Goal: Task Accomplishment & Management: Manage account settings

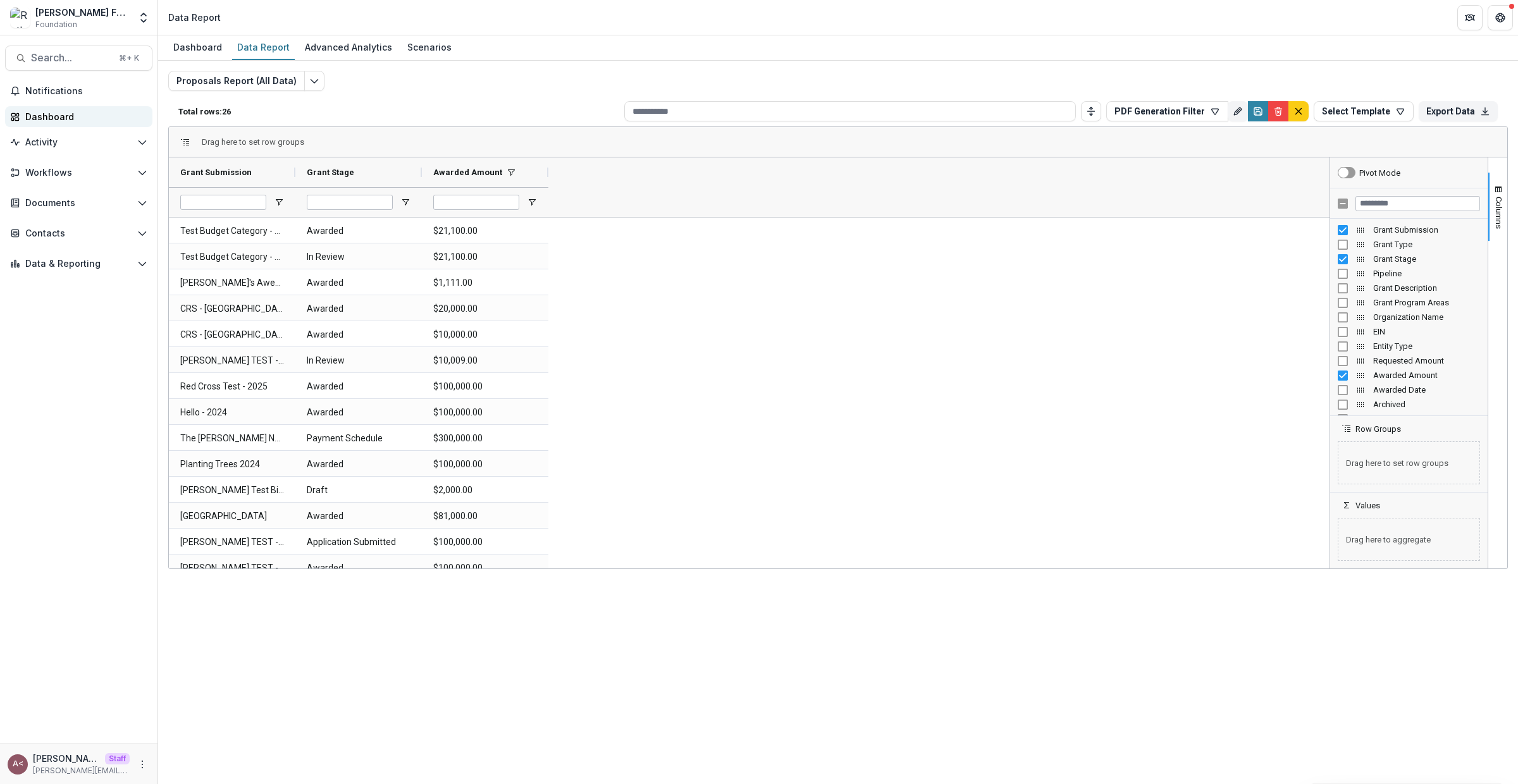
click at [107, 115] on div "Dashboard" at bounding box center [84, 117] width 117 height 13
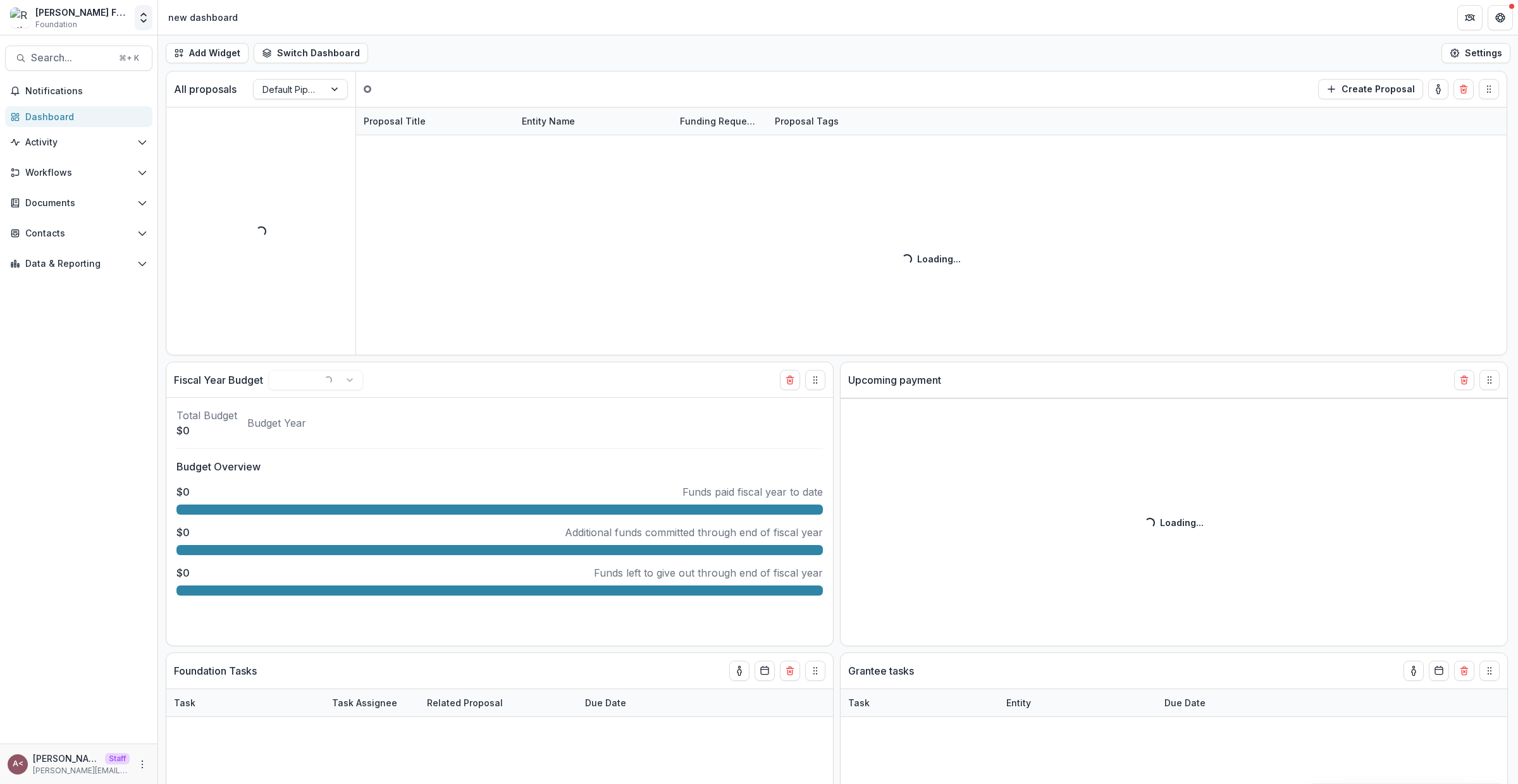
click at [145, 21] on icon "Open entity switcher" at bounding box center [143, 17] width 12 height 12
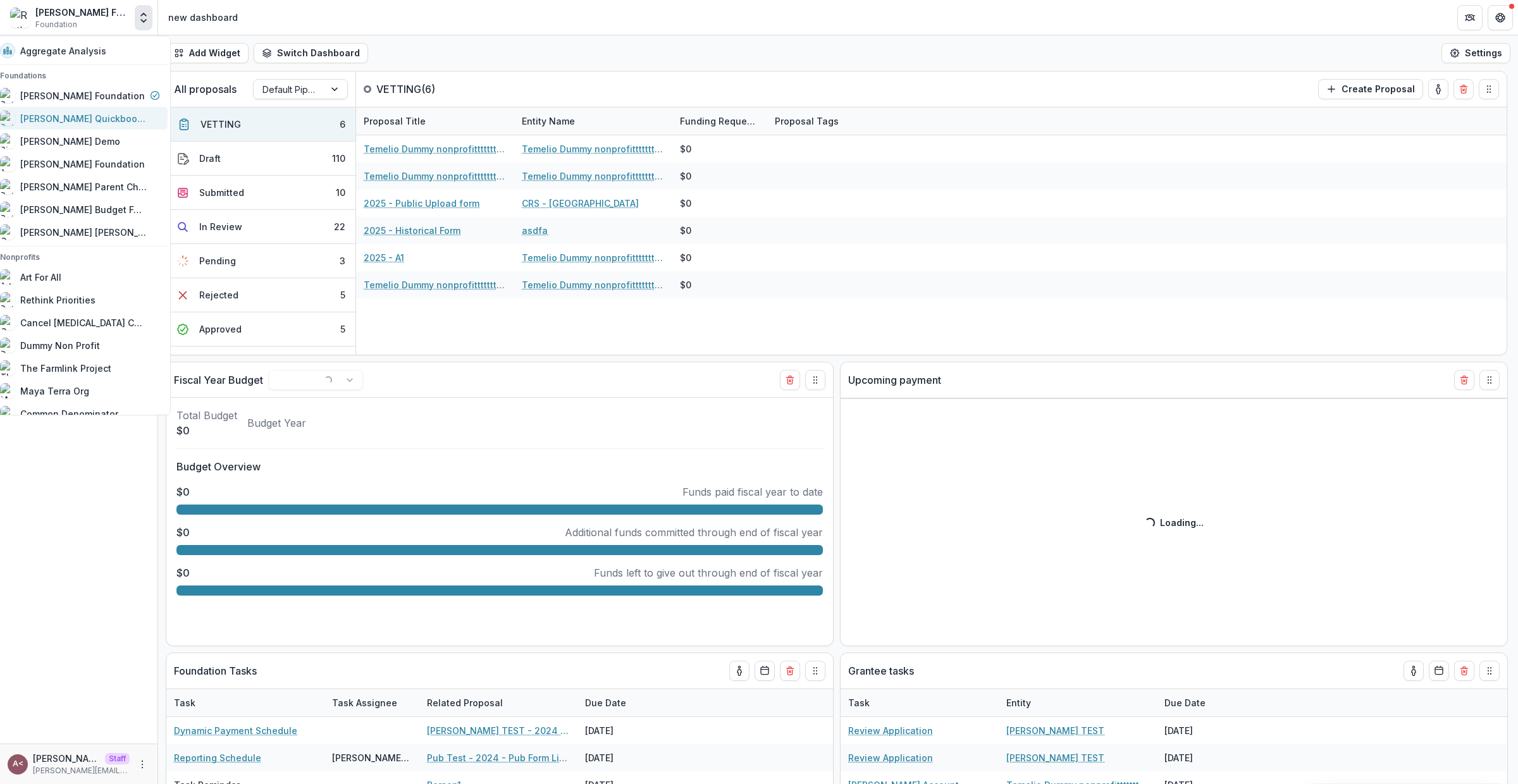
select select "******"
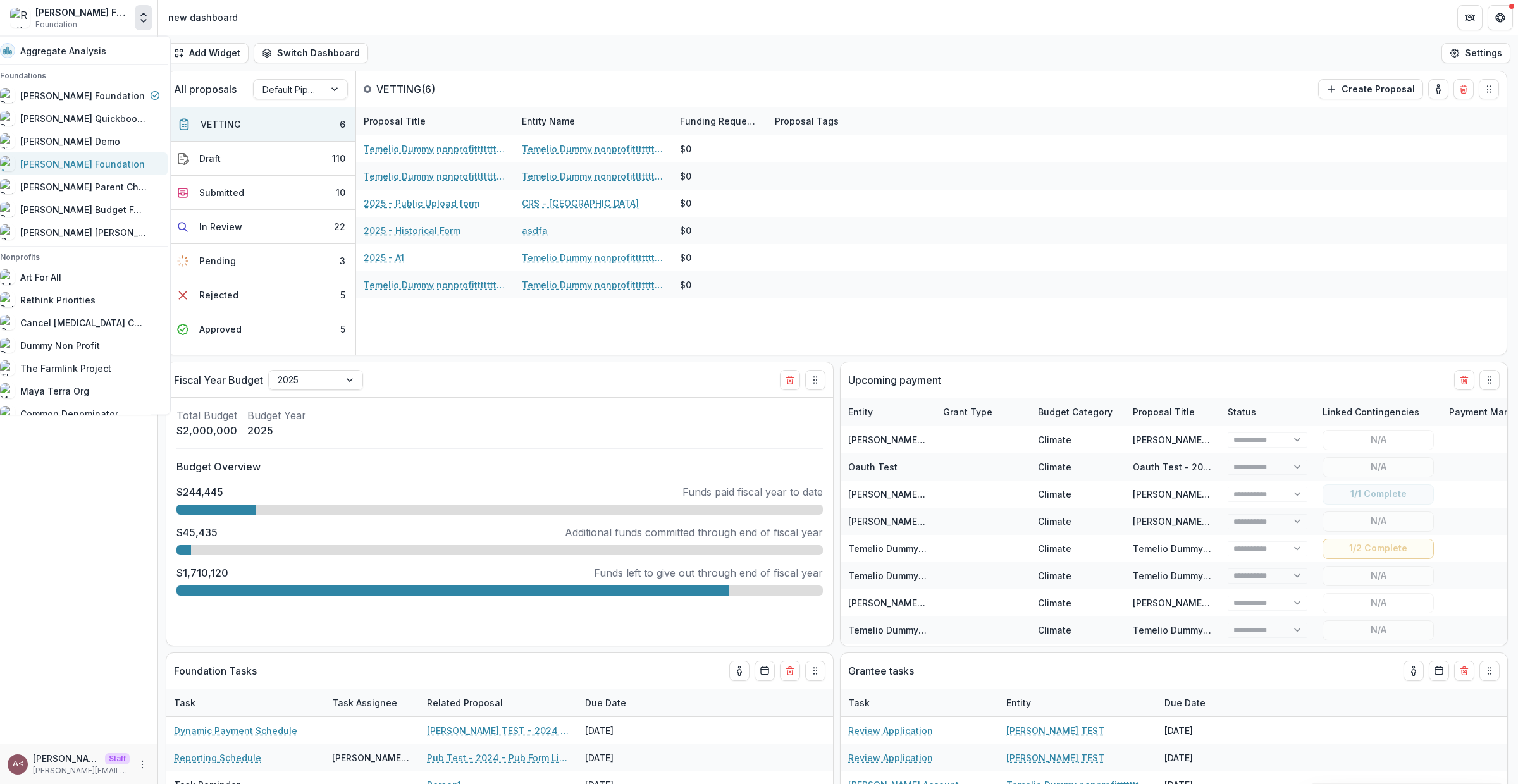
select select "******"
click at [114, 159] on div "[PERSON_NAME] Foundation" at bounding box center [80, 164] width 160 height 15
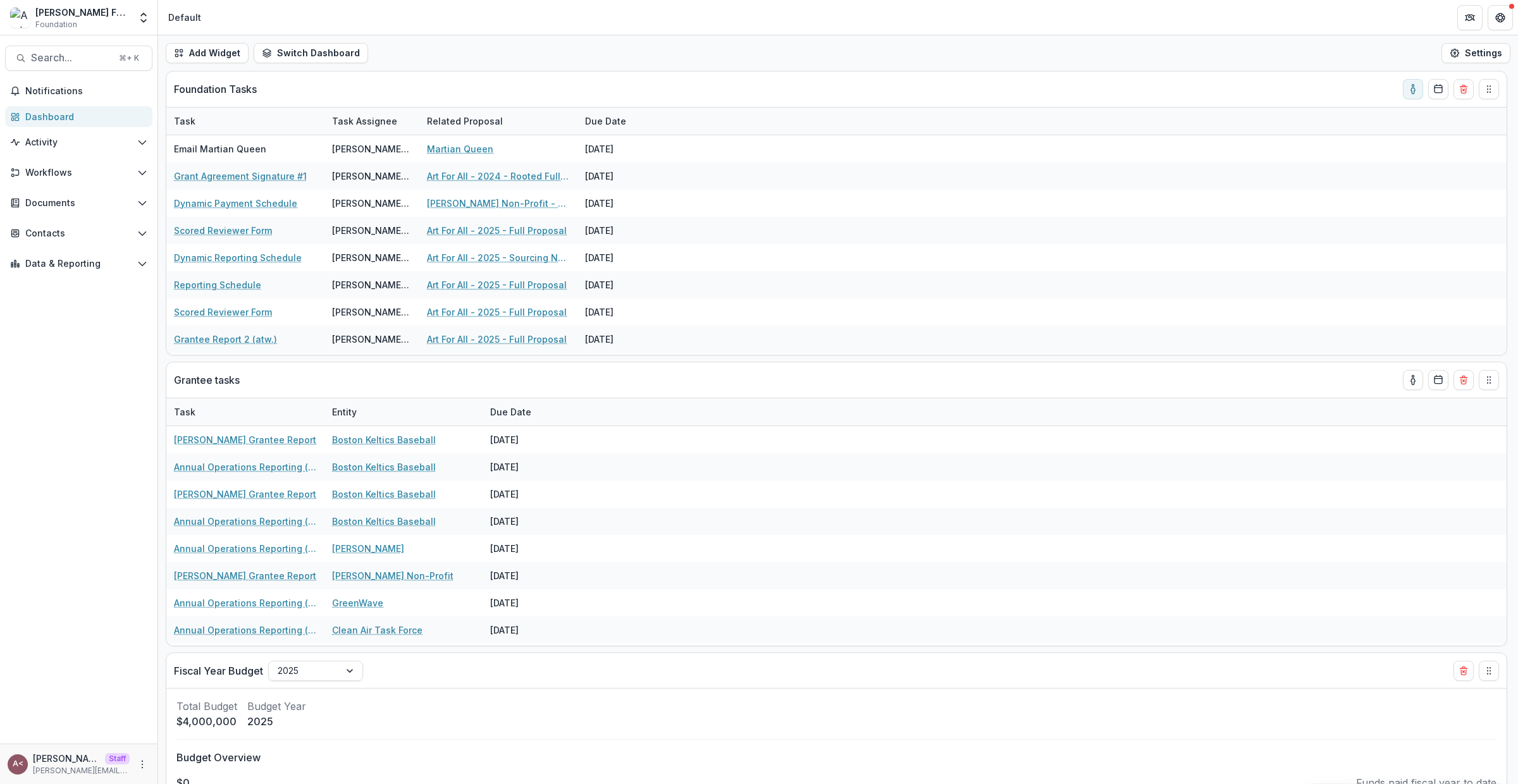
click at [526, 59] on div "Add Widget Switch Dashboard Standard Dashboard Default New Dashboard Settings" at bounding box center [838, 52] width 1360 height 35
click at [272, 44] on button "Switch Dashboard" at bounding box center [311, 52] width 114 height 20
click at [304, 81] on span "Standard Dashboard" at bounding box center [334, 83] width 100 height 13
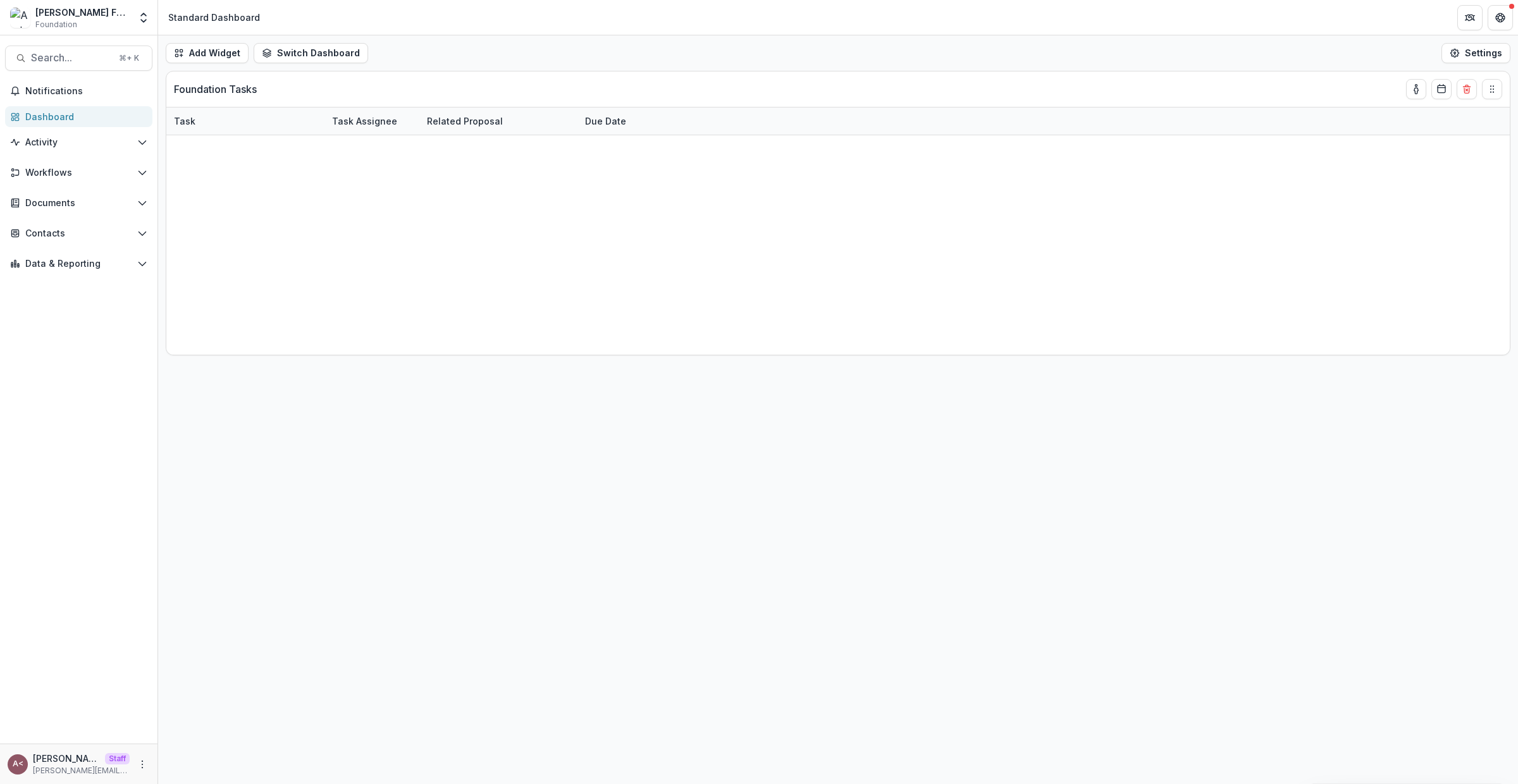
click at [638, 50] on div "Add Widget Switch Dashboard Standard Dashboard Default New Dashboard Settings" at bounding box center [838, 52] width 1360 height 35
click at [334, 44] on button "Switch Dashboard" at bounding box center [311, 52] width 114 height 20
click at [324, 99] on span "Default" at bounding box center [334, 104] width 100 height 13
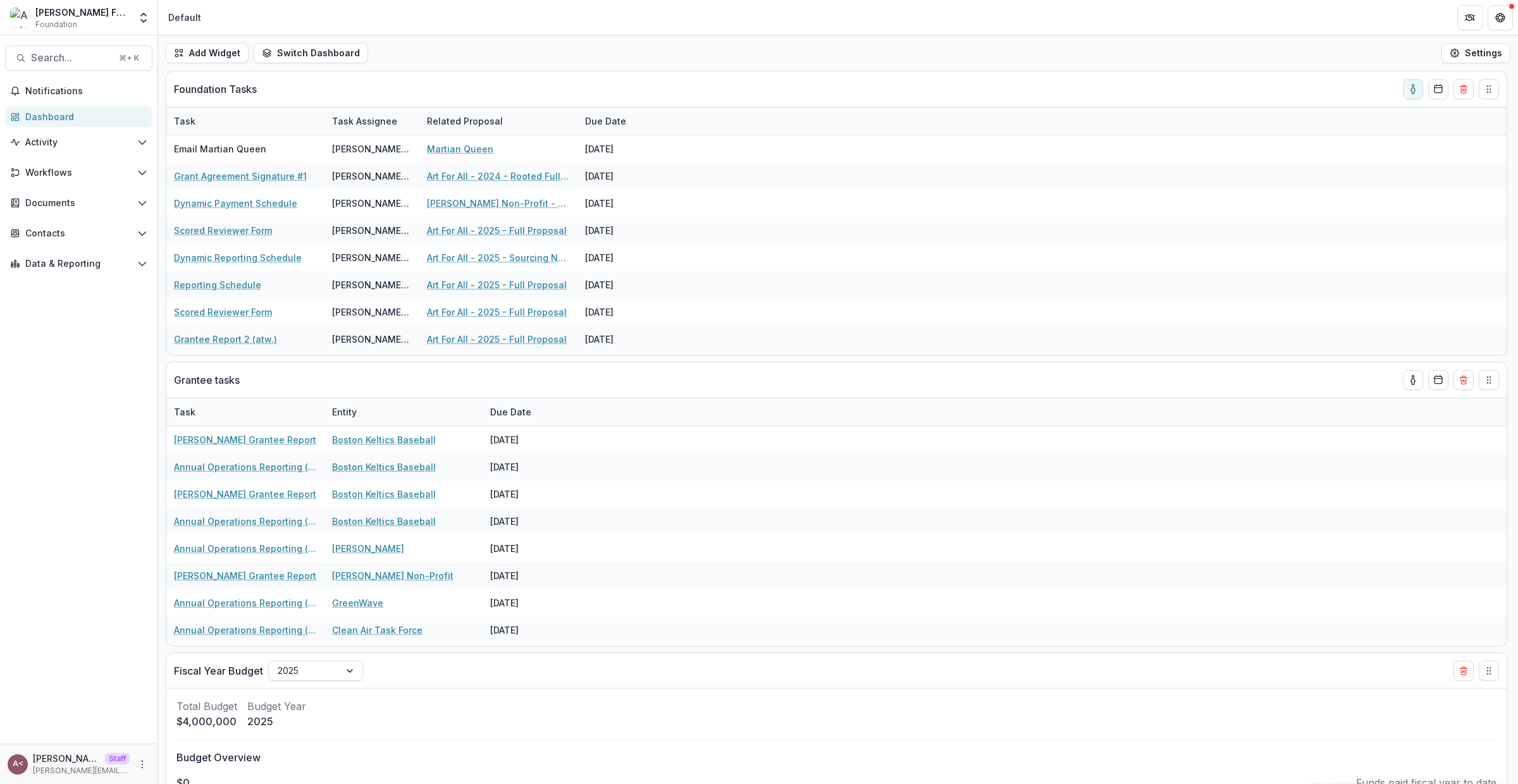
click at [628, 42] on div "Add Widget Switch Dashboard Standard Dashboard Default New Dashboard Settings" at bounding box center [838, 52] width 1360 height 35
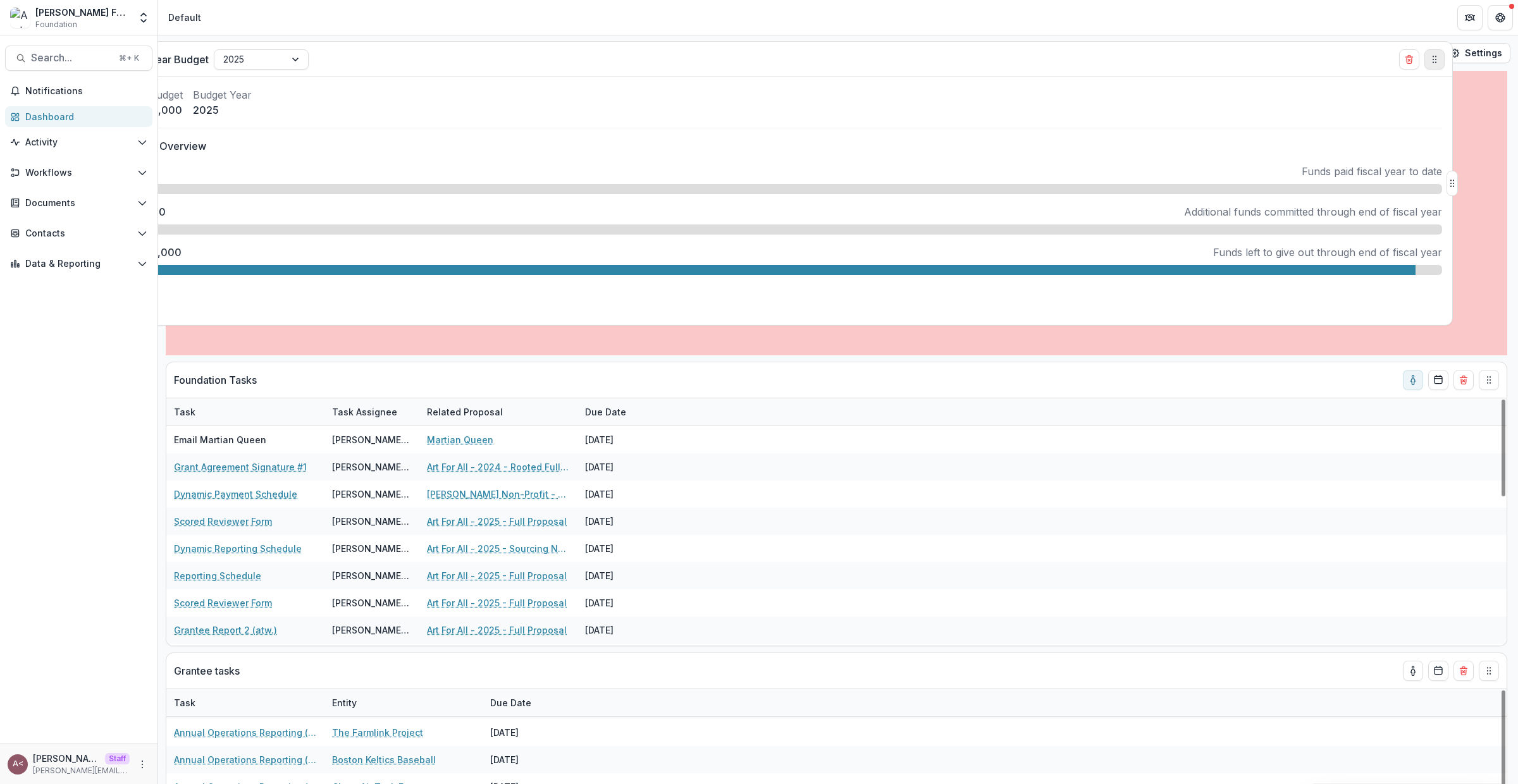
drag, startPoint x: 1495, startPoint y: 516, endPoint x: 1441, endPoint y: 57, distance: 462.2
click at [1441, 57] on button "Drag" at bounding box center [1434, 59] width 20 height 20
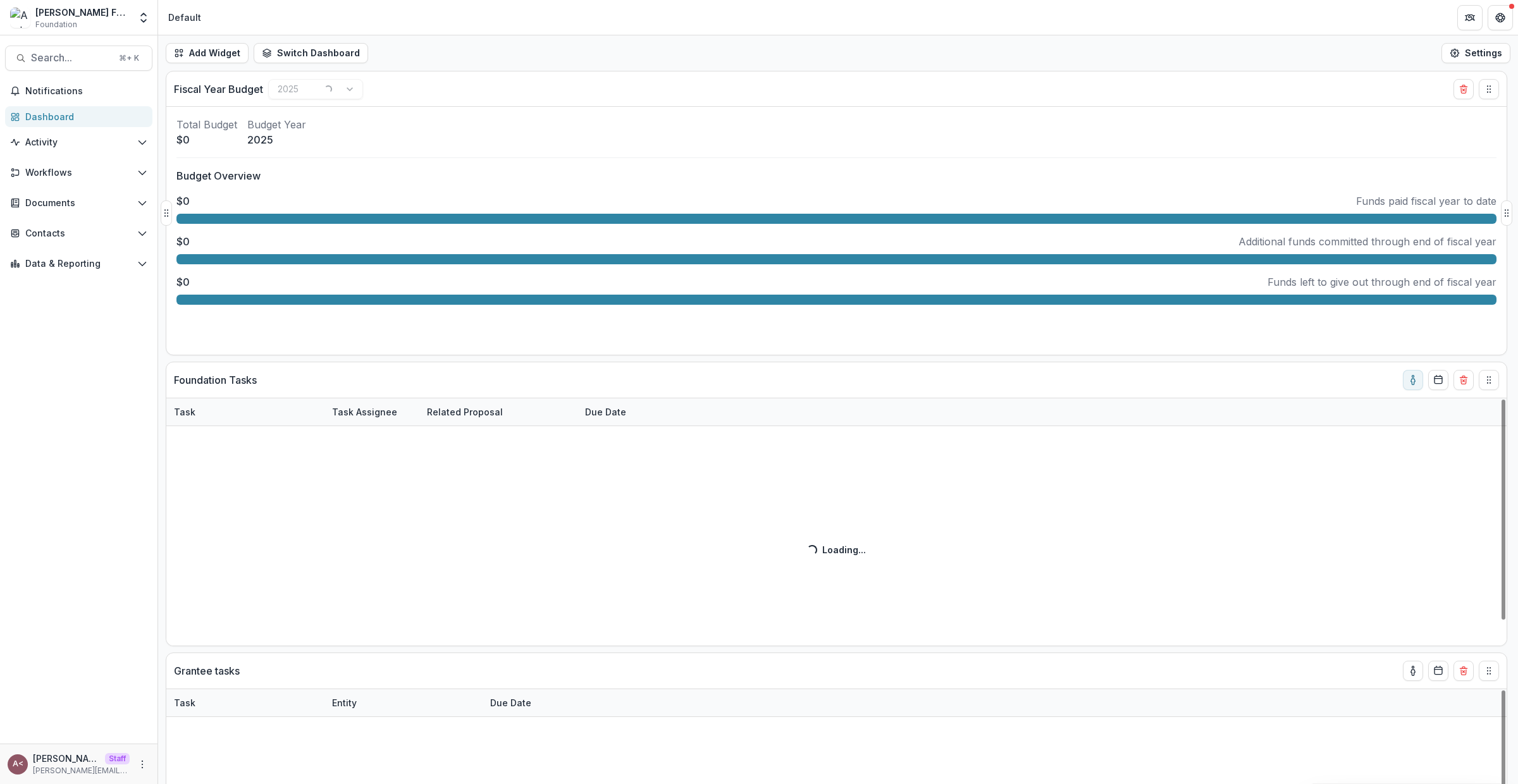
scroll to position [29, 0]
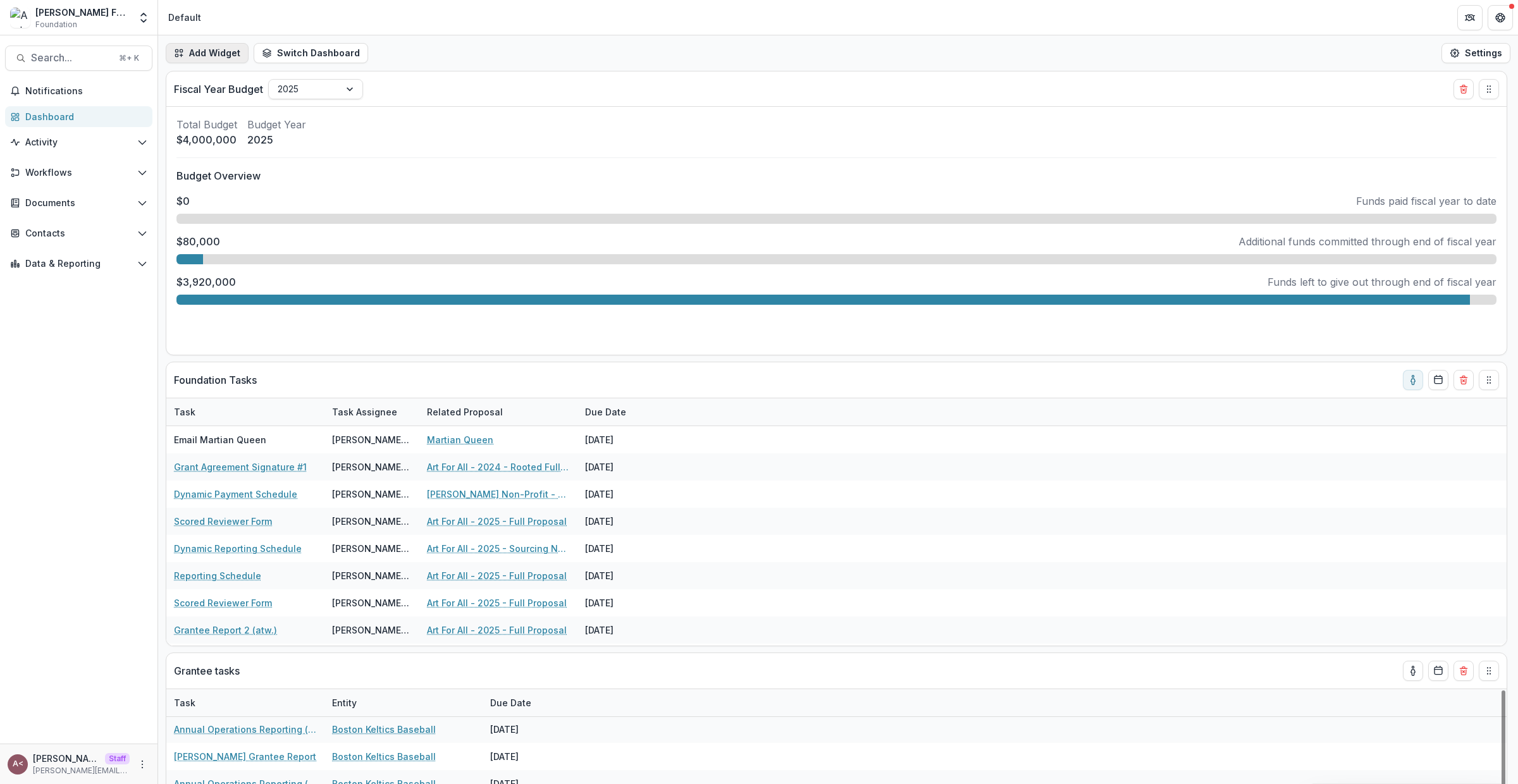
click at [192, 55] on button "Add Widget" at bounding box center [207, 52] width 83 height 20
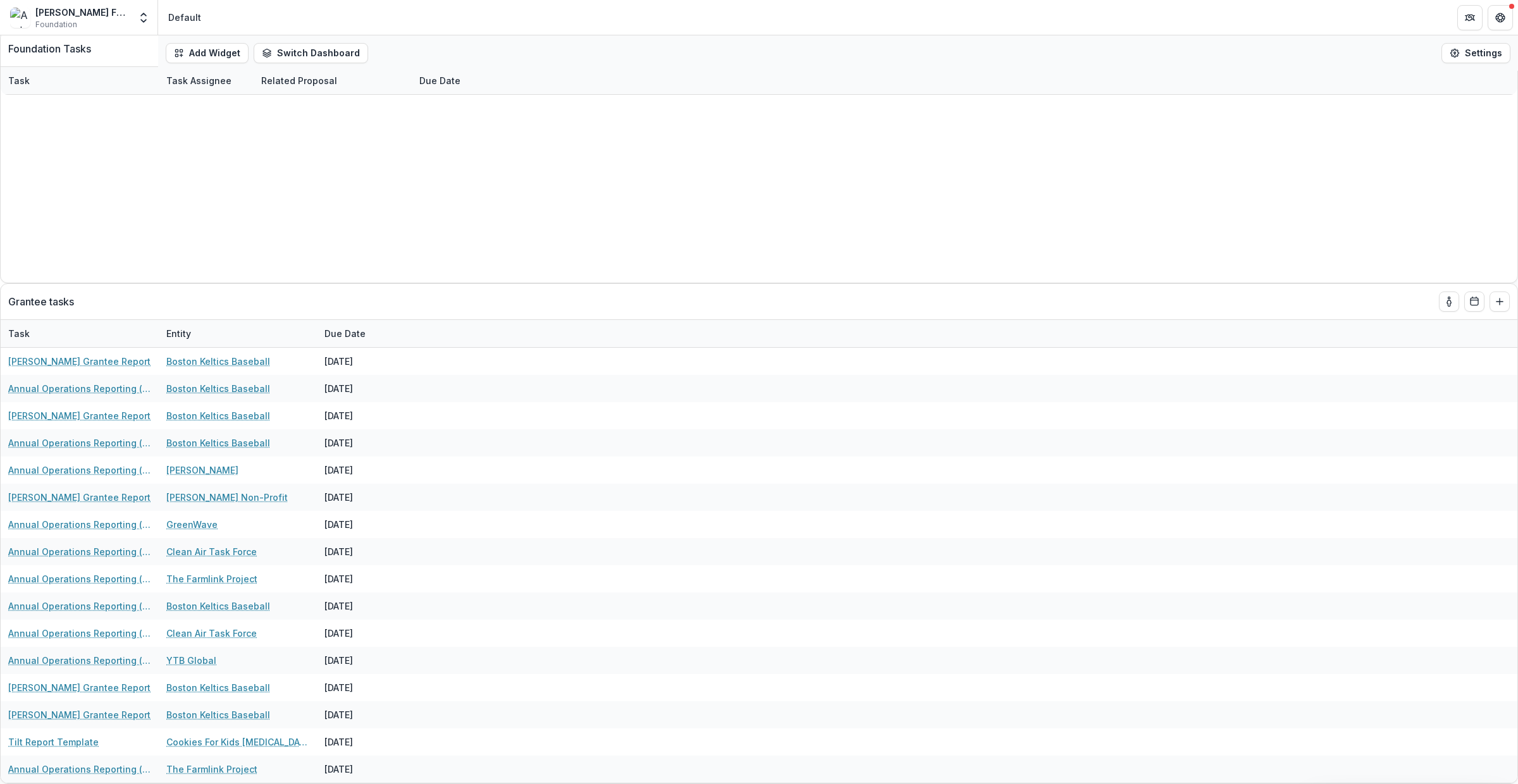
select select "******"
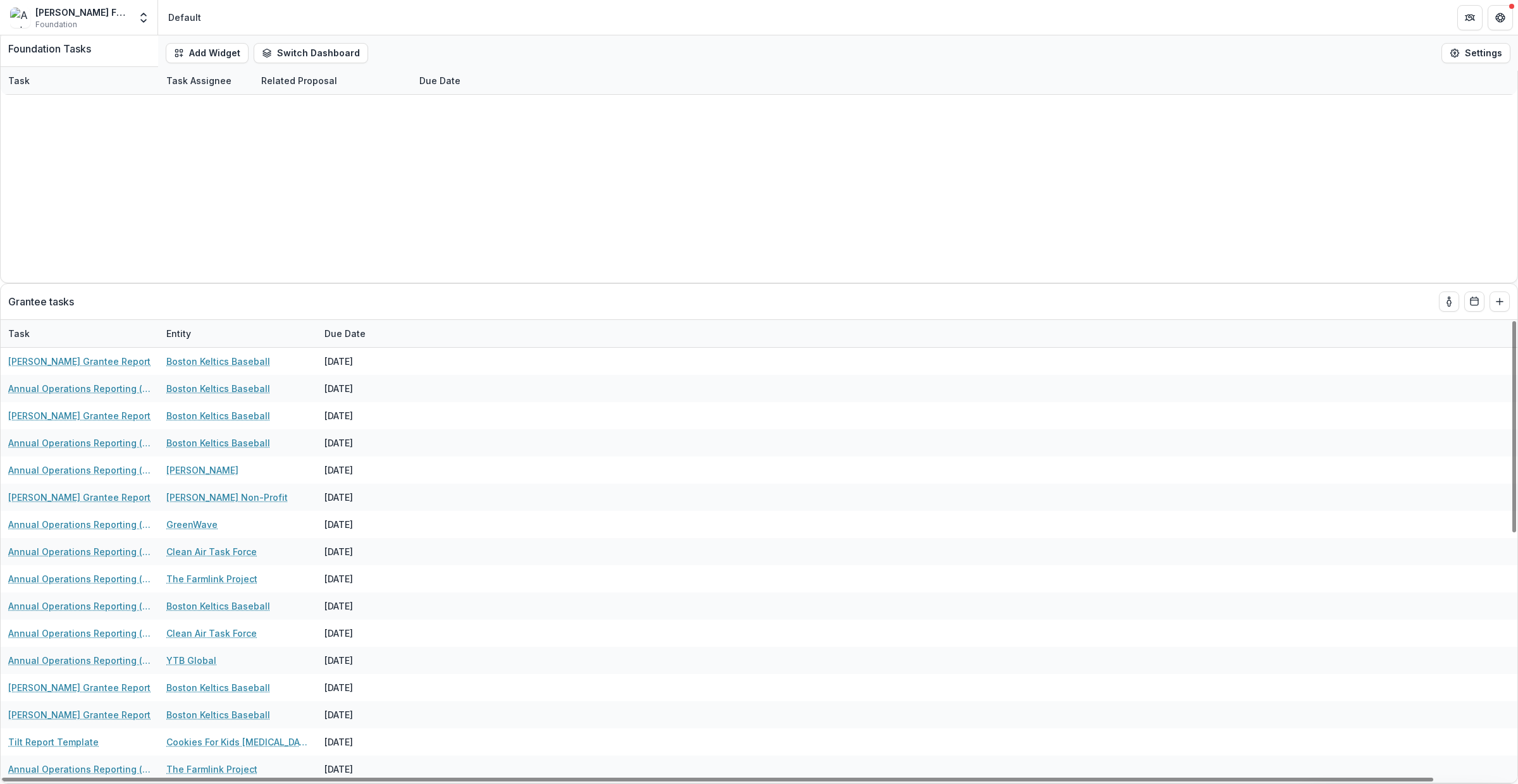
scroll to position [294, 0]
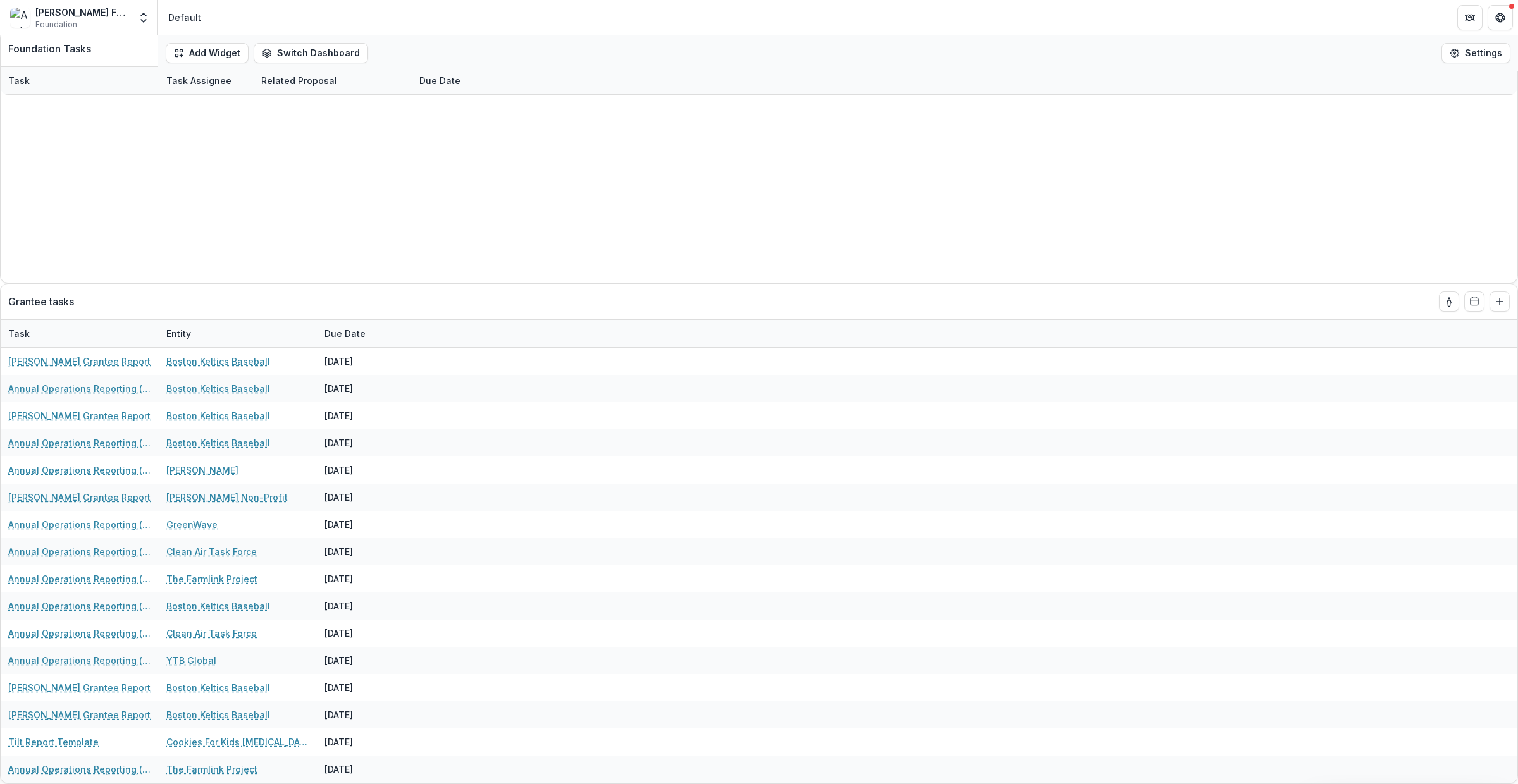
select select "******"
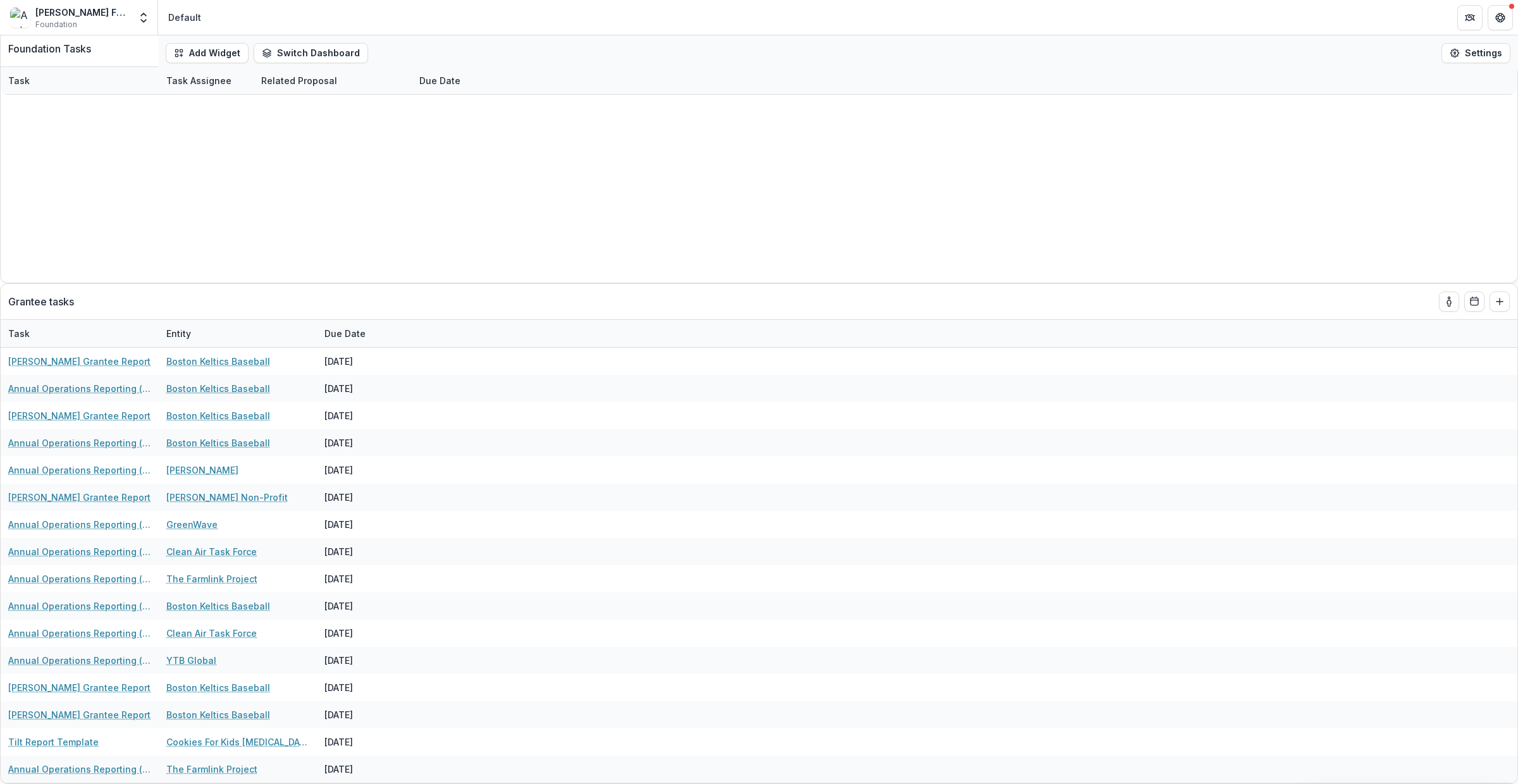
select select "******"
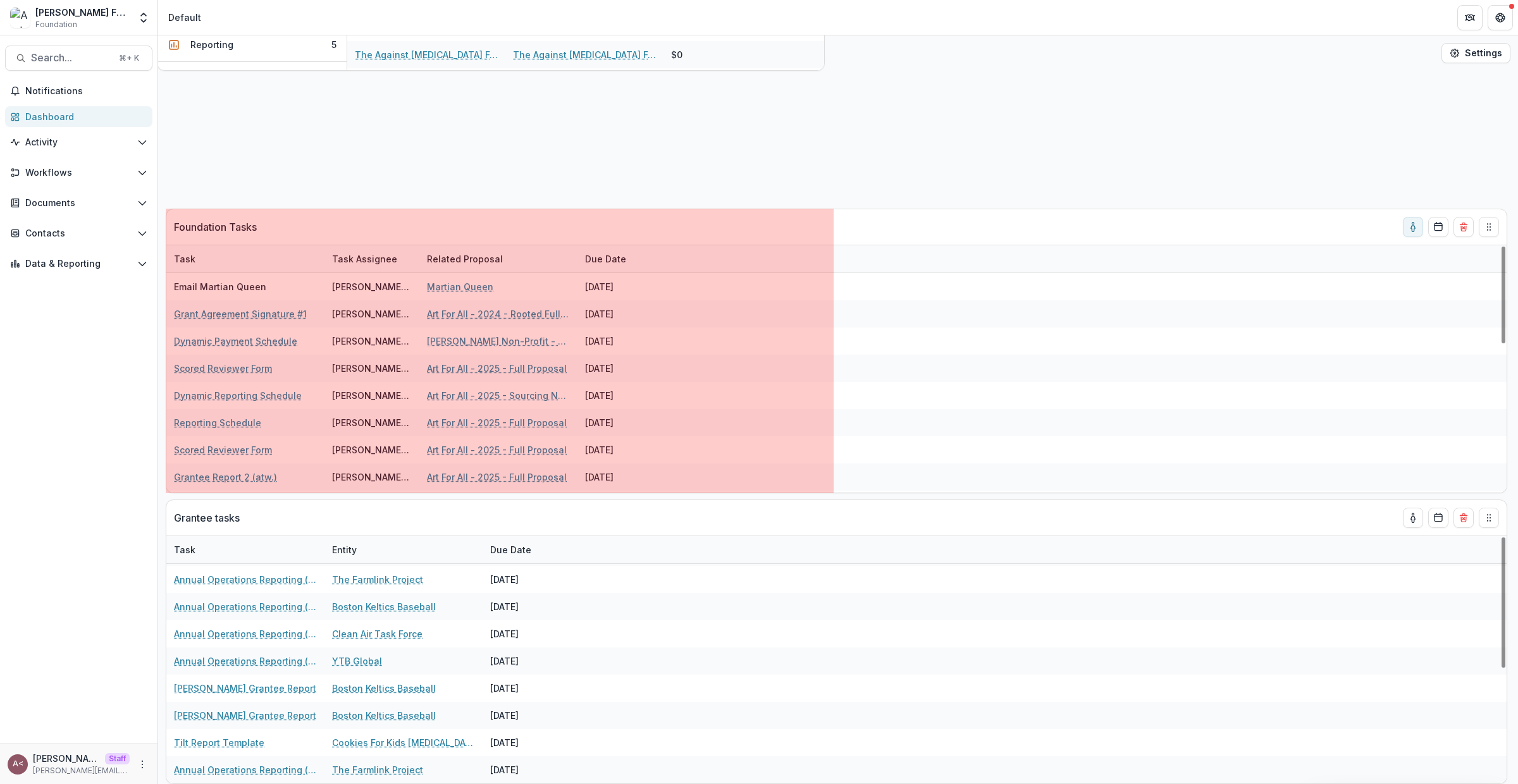
scroll to position [292, 0]
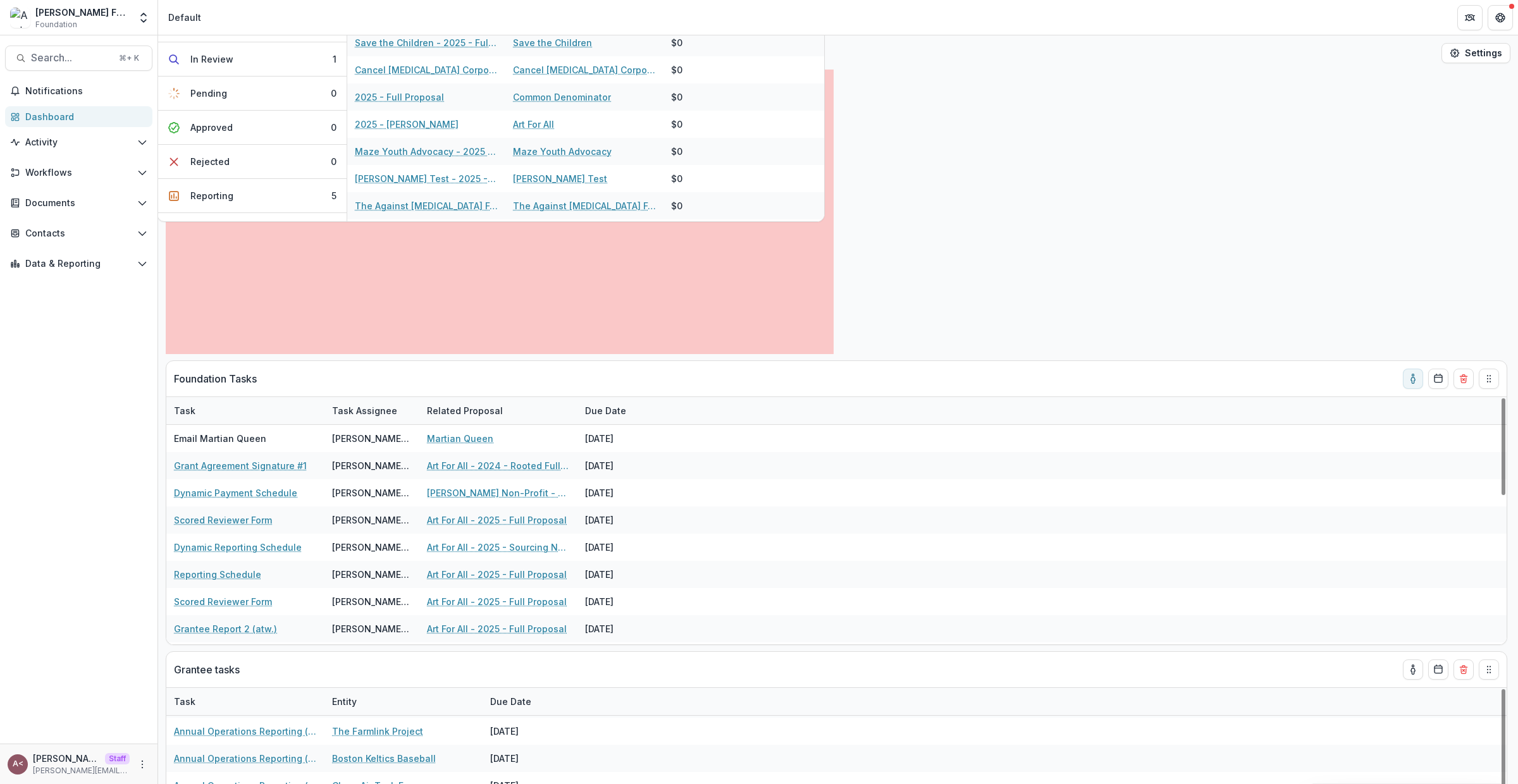
drag, startPoint x: 809, startPoint y: 516, endPoint x: 801, endPoint y: -52, distance: 568.1
click at [801, 0] on html "Skip to content [PERSON_NAME] Foundation Foundation Aggregate Analysis Foundati…" at bounding box center [759, 392] width 1518 height 784
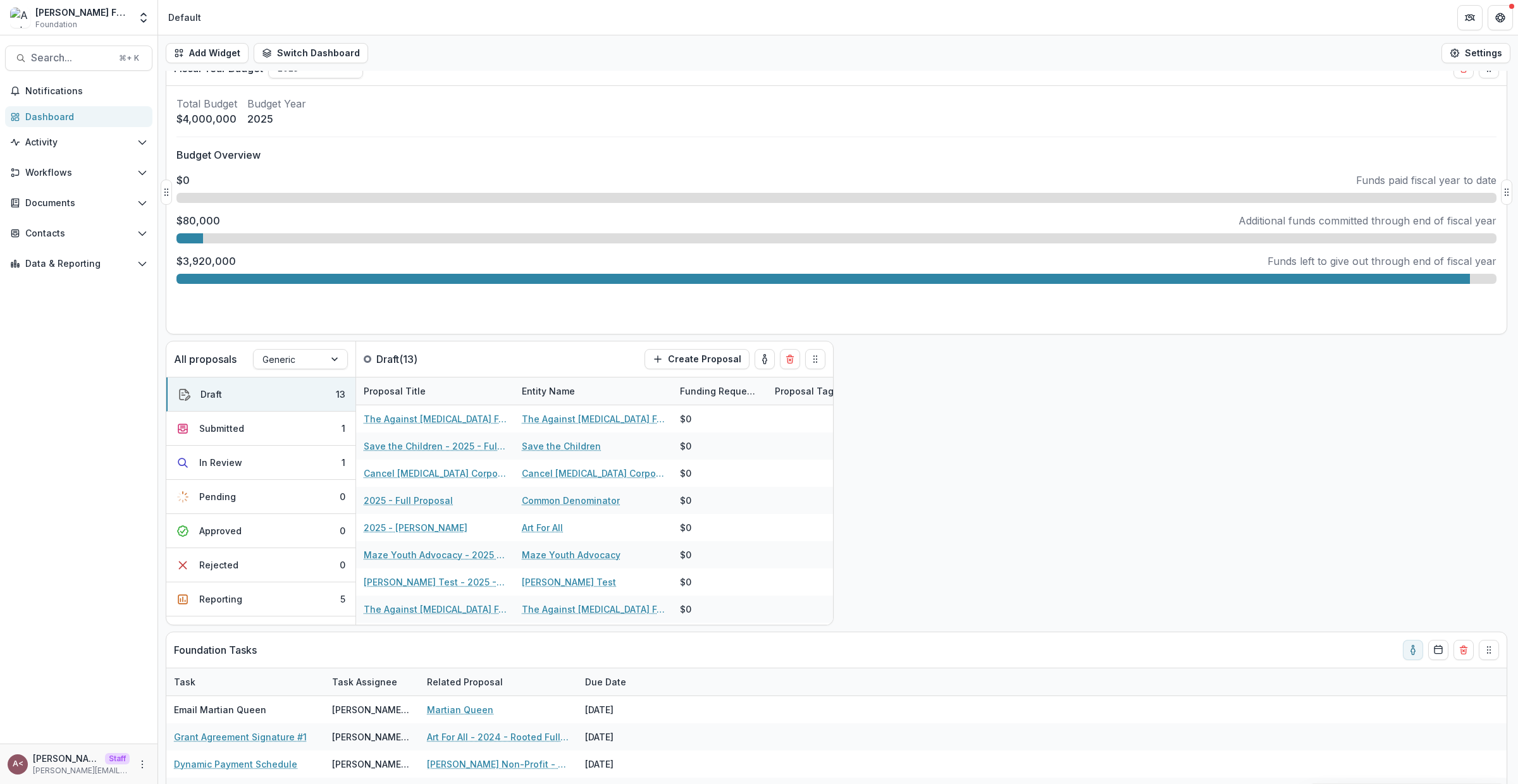
scroll to position [0, 0]
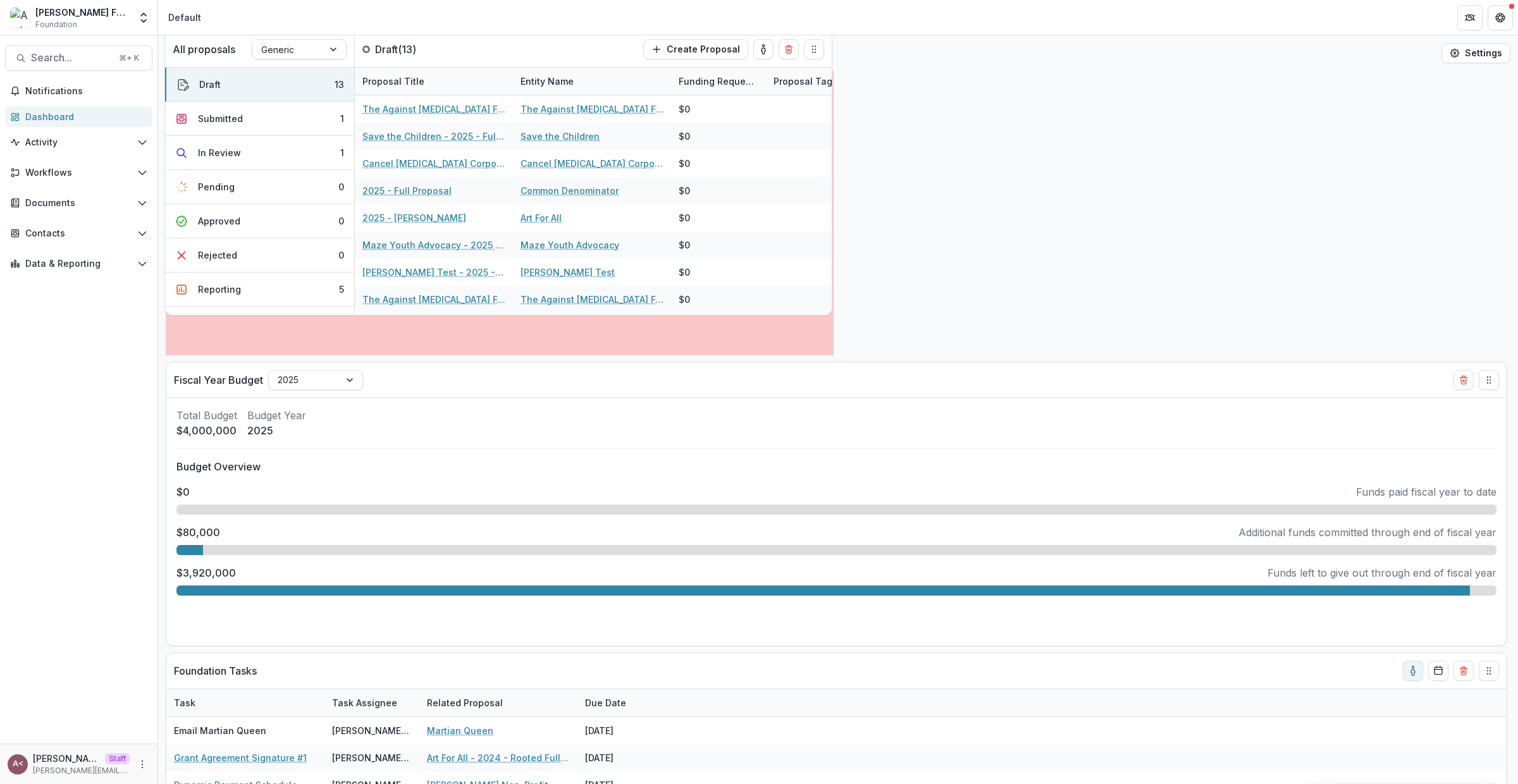
drag, startPoint x: 814, startPoint y: 379, endPoint x: 813, endPoint y: 26, distance: 353.0
click at [813, 26] on div "[PERSON_NAME] Foundation Foundation Aggregate Analysis Foundations [PERSON_NAME…" at bounding box center [759, 392] width 1518 height 784
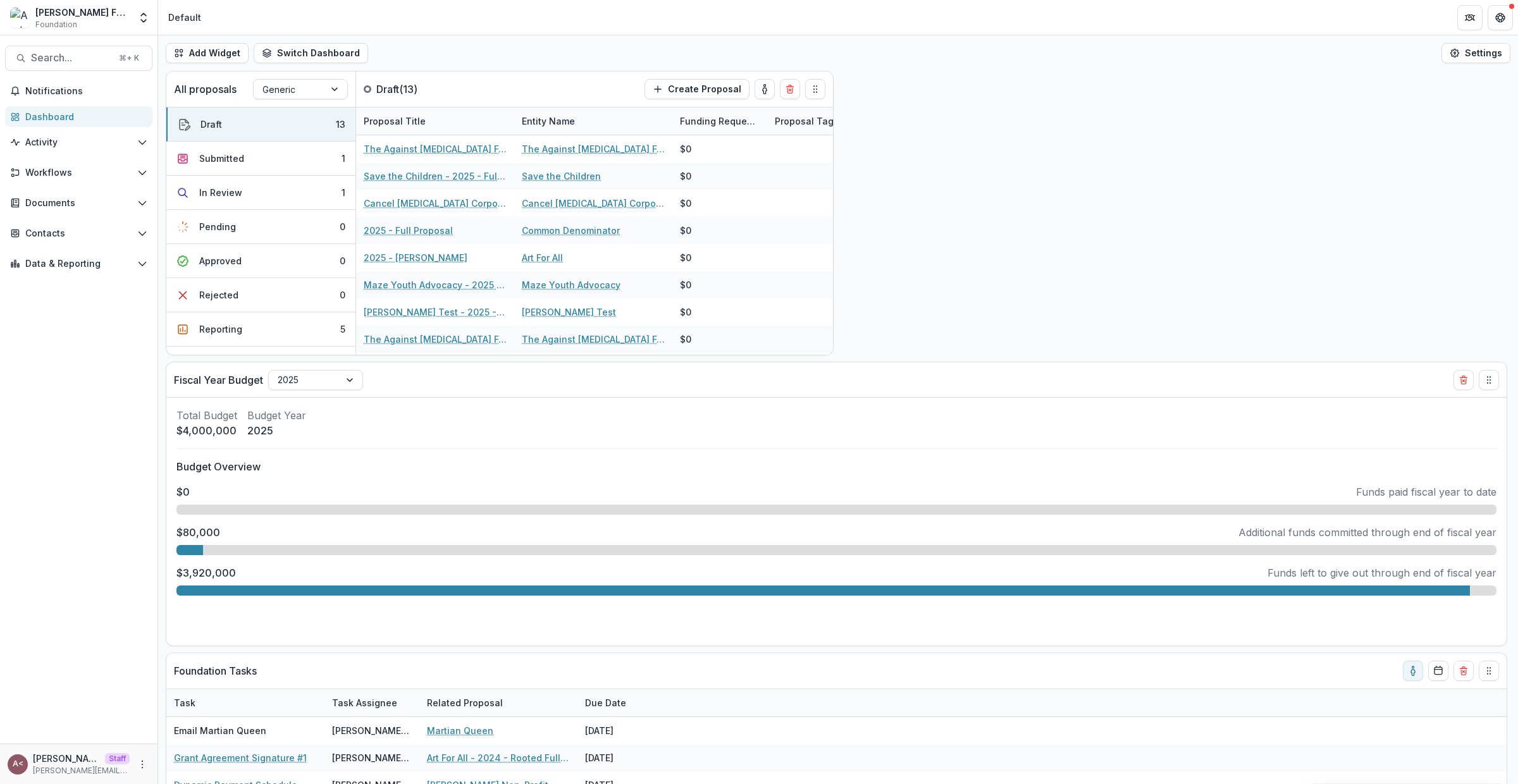
click at [839, 211] on icon "Drag" at bounding box center [833, 212] width 10 height 10
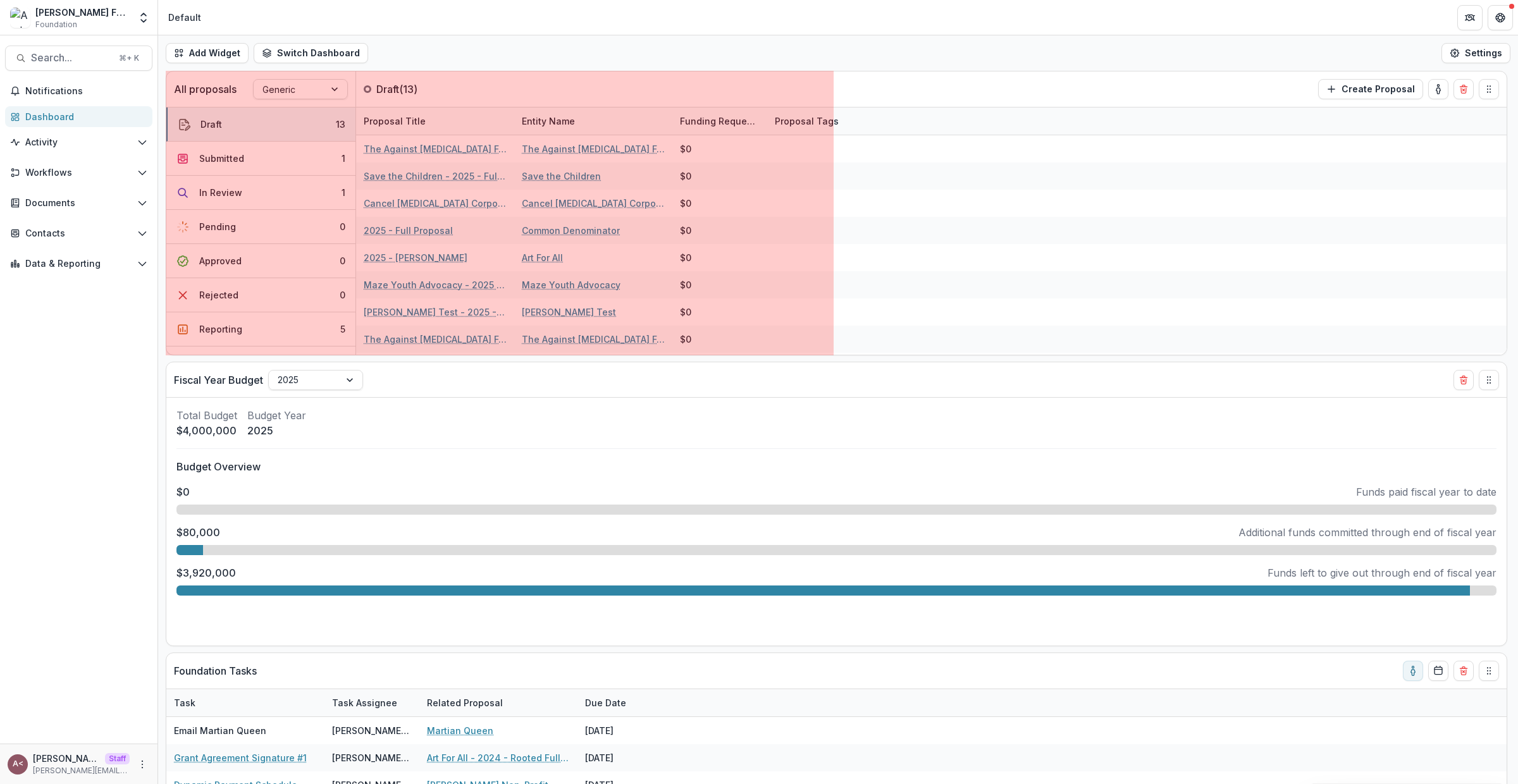
drag, startPoint x: 829, startPoint y: 216, endPoint x: 1518, endPoint y: 216, distance: 689.0
click at [1518, 216] on div "Add Widget Switch Dashboard Default Standard Dashboard New Dashboard Settings F…" at bounding box center [838, 410] width 1360 height 749
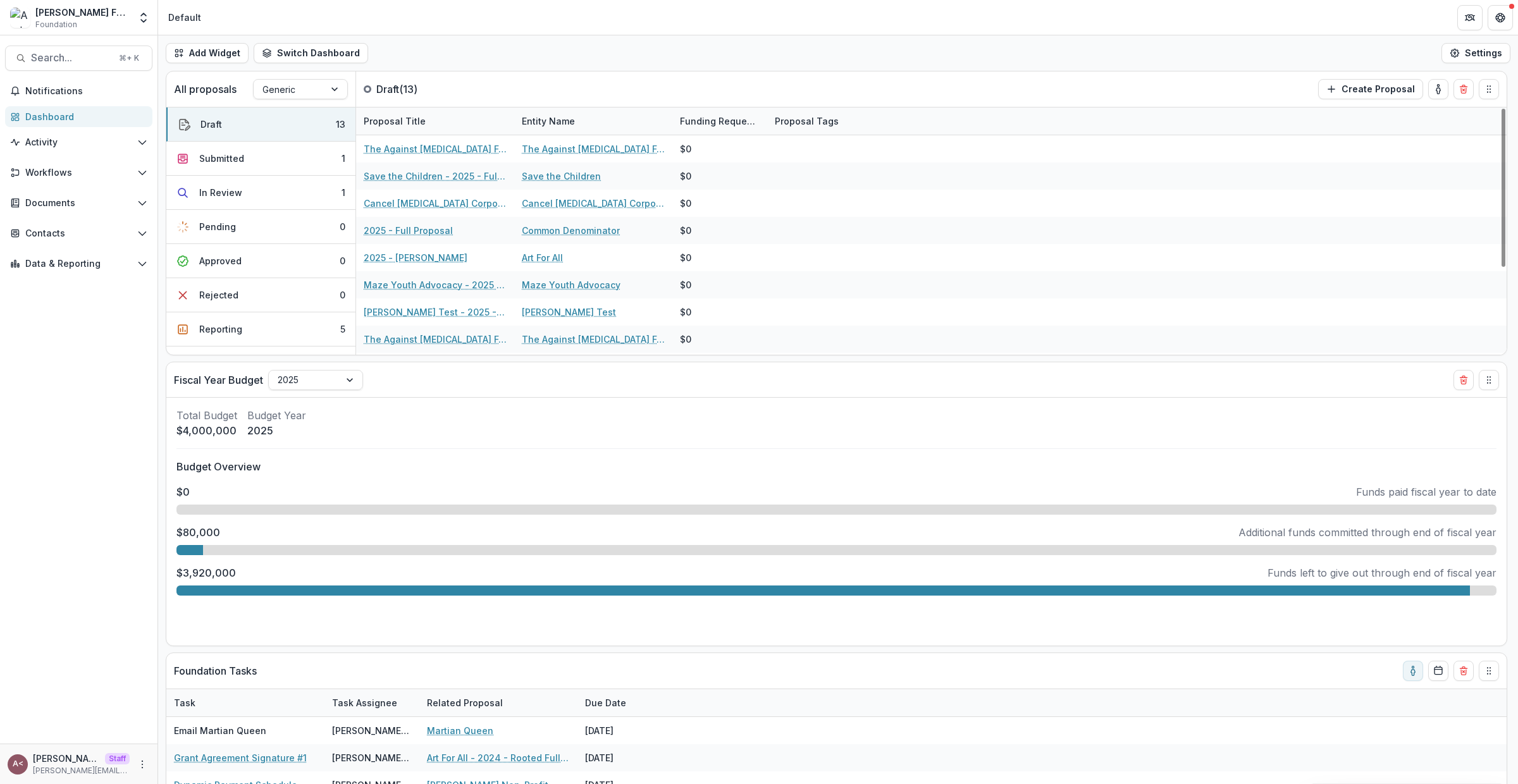
click at [577, 48] on div "Add Widget Switch Dashboard Default Standard Dashboard New Dashboard Settings" at bounding box center [838, 52] width 1360 height 35
